Goal: Information Seeking & Learning: Learn about a topic

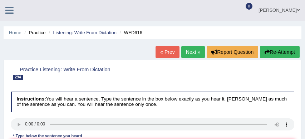
scroll to position [75, 0]
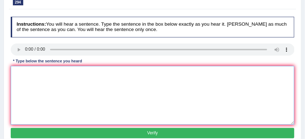
click at [20, 73] on textarea at bounding box center [153, 95] width 284 height 59
type textarea "The economic books are on the back on the left."
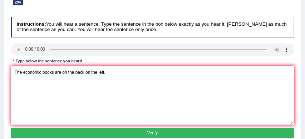
click at [119, 132] on button "Verify" at bounding box center [153, 133] width 284 height 10
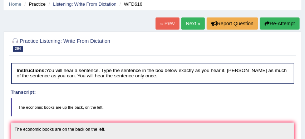
scroll to position [26, 0]
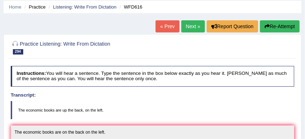
click at [190, 26] on link "Next »" at bounding box center [193, 26] width 24 height 12
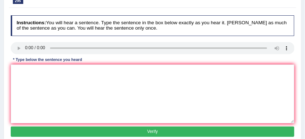
scroll to position [77, 0]
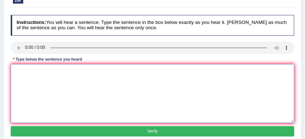
click at [17, 69] on textarea at bounding box center [153, 93] width 284 height 59
type textarea "The time of the math maths lecture is on ten thirty."
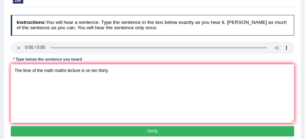
click at [151, 132] on button "Verify" at bounding box center [153, 131] width 284 height 10
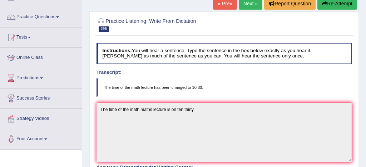
scroll to position [0, 0]
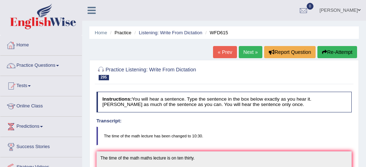
click at [25, 45] on link "Home" at bounding box center [40, 44] width 81 height 18
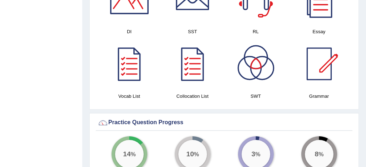
scroll to position [433, 0]
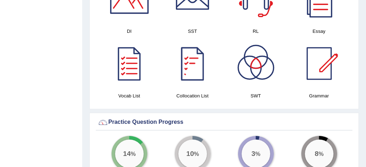
click at [195, 67] on div at bounding box center [192, 64] width 50 height 50
